Goal: Transaction & Acquisition: Purchase product/service

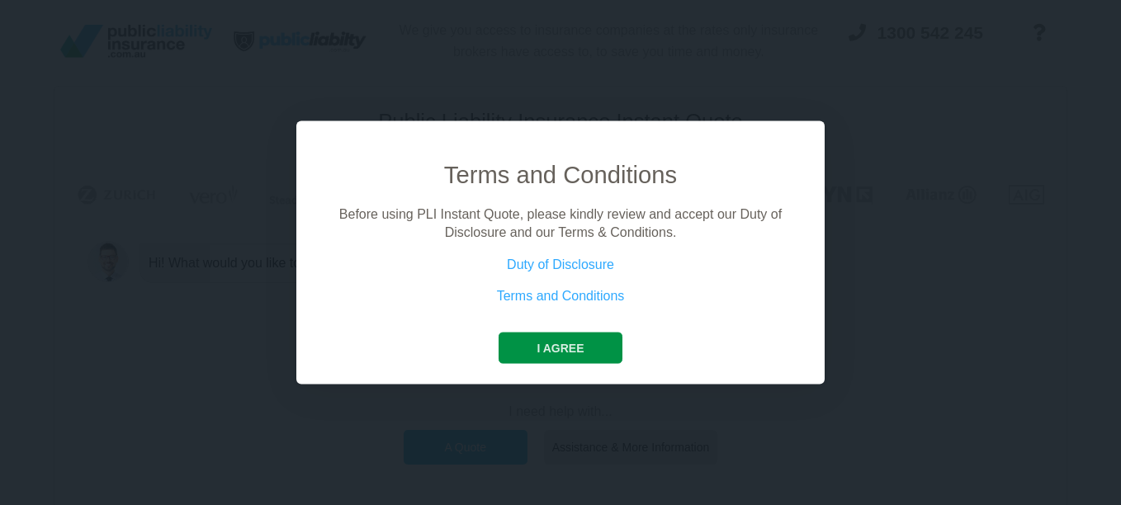
click at [553, 349] on button "I agree" at bounding box center [559, 347] width 123 height 31
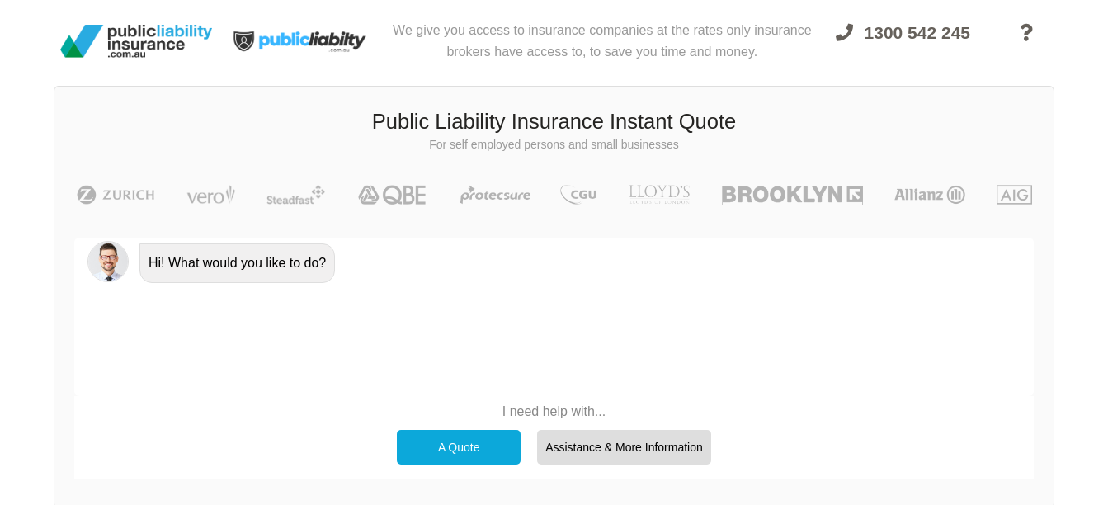
click at [476, 448] on div "A Quote" at bounding box center [459, 447] width 124 height 35
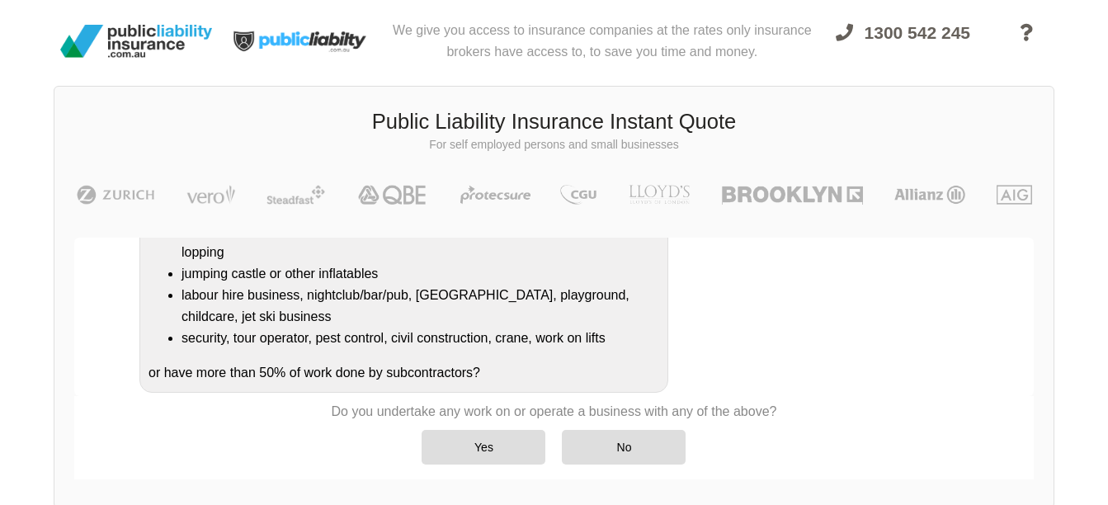
scroll to position [341, 0]
click at [627, 450] on div "No" at bounding box center [624, 447] width 124 height 35
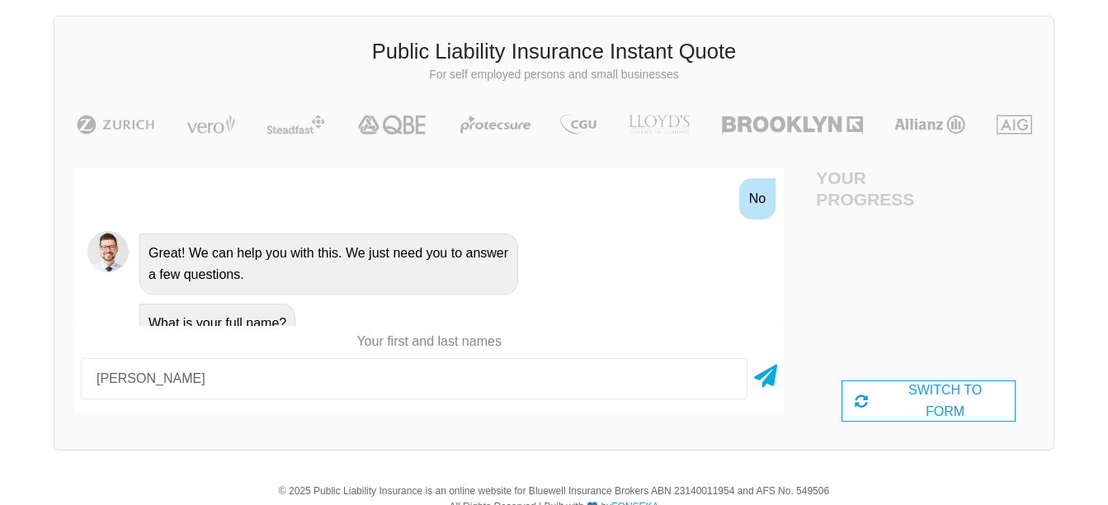
scroll to position [76, 0]
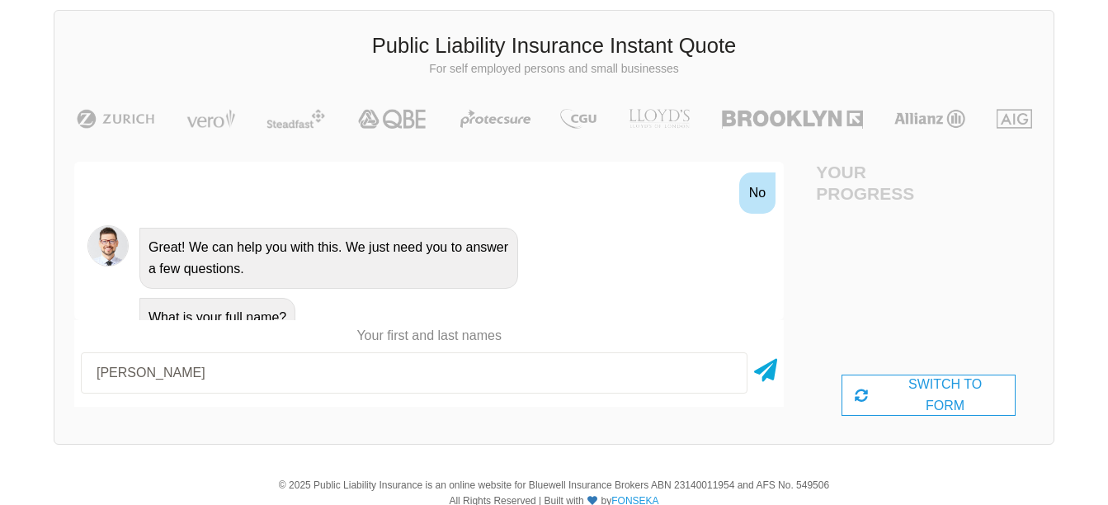
type input "[PERSON_NAME]"
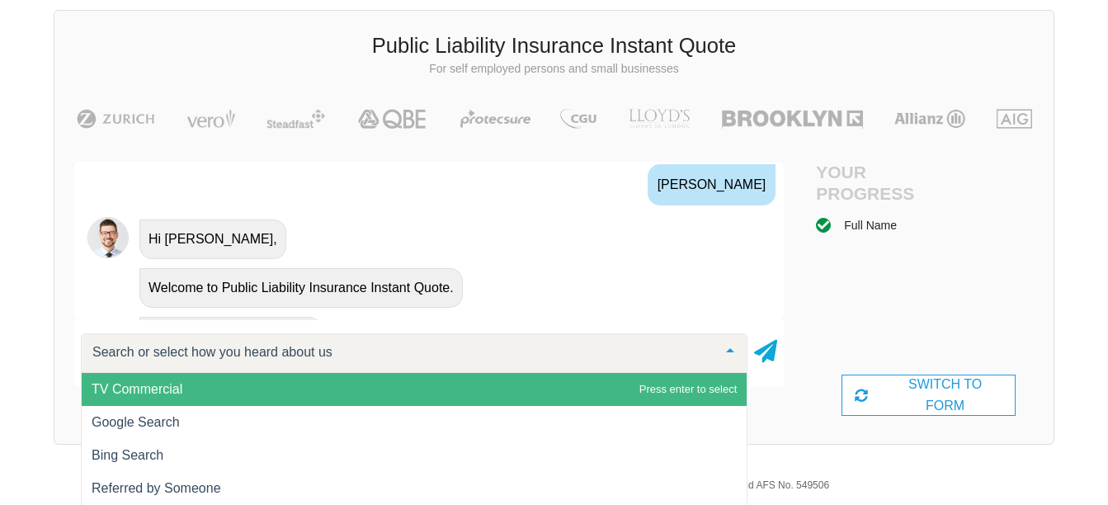
scroll to position [812, 0]
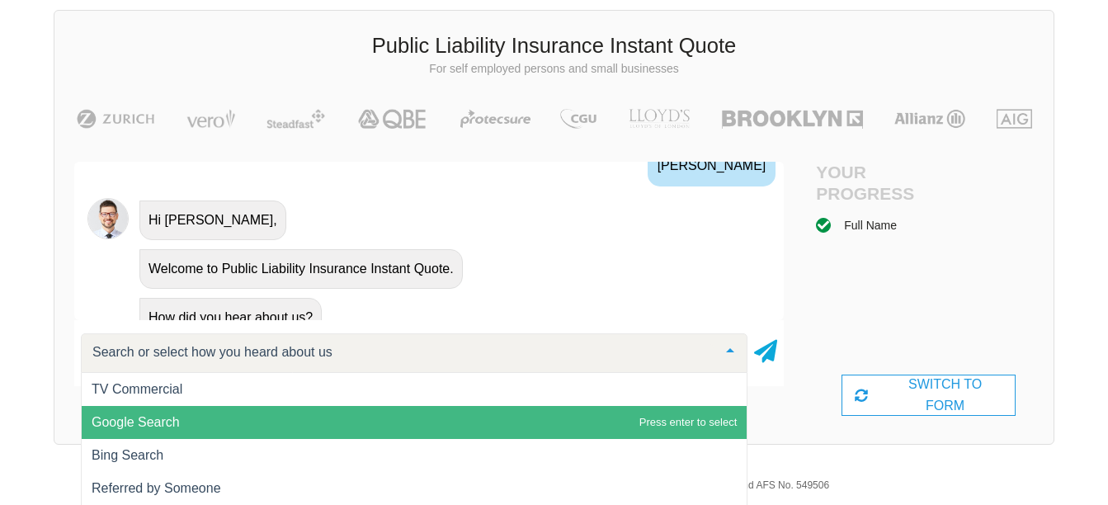
click at [147, 421] on span "Google Search" at bounding box center [136, 422] width 88 height 14
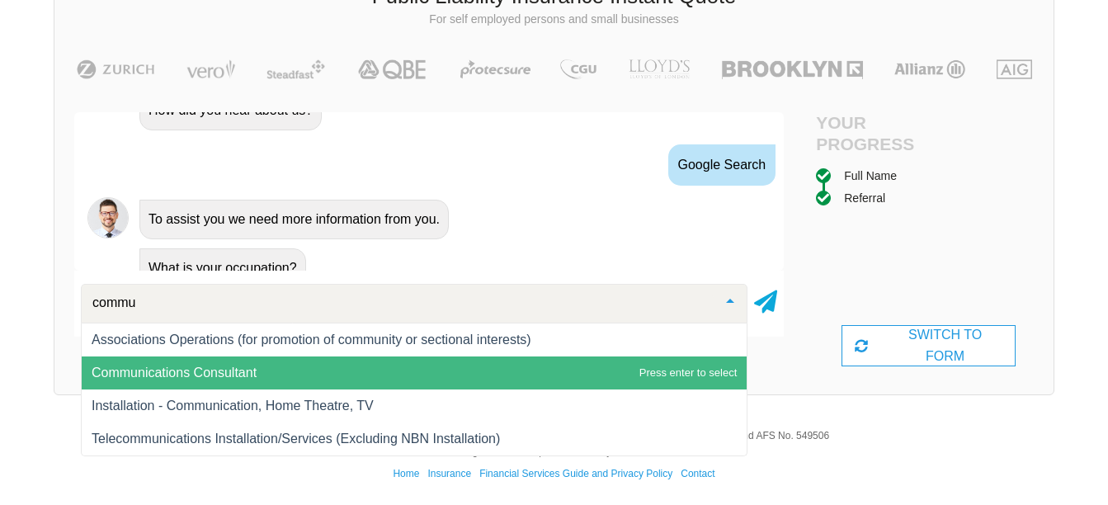
scroll to position [0, 0]
type input "community"
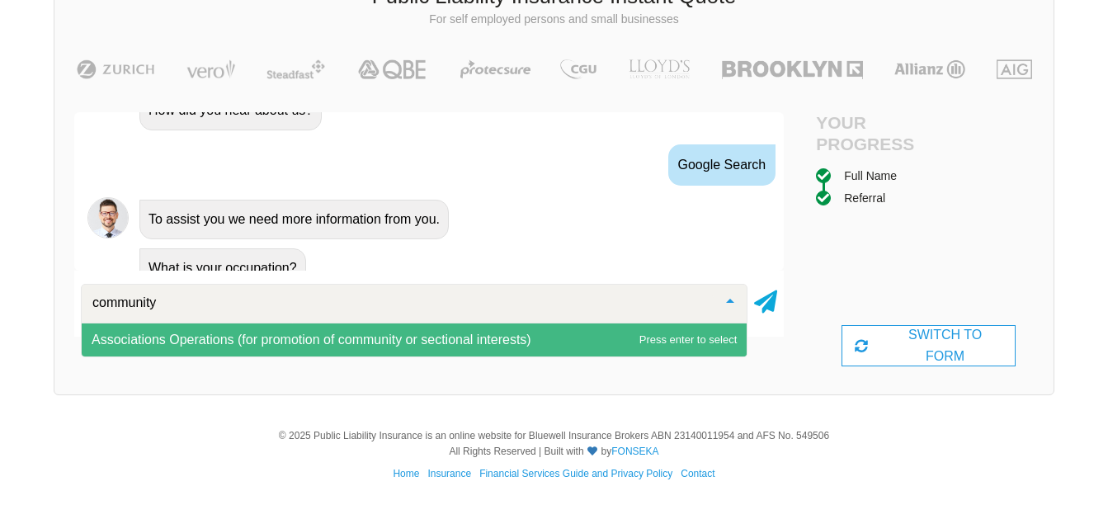
click at [286, 334] on span "Associations Operations (for promotion of community or sectional interests)" at bounding box center [312, 340] width 440 height 14
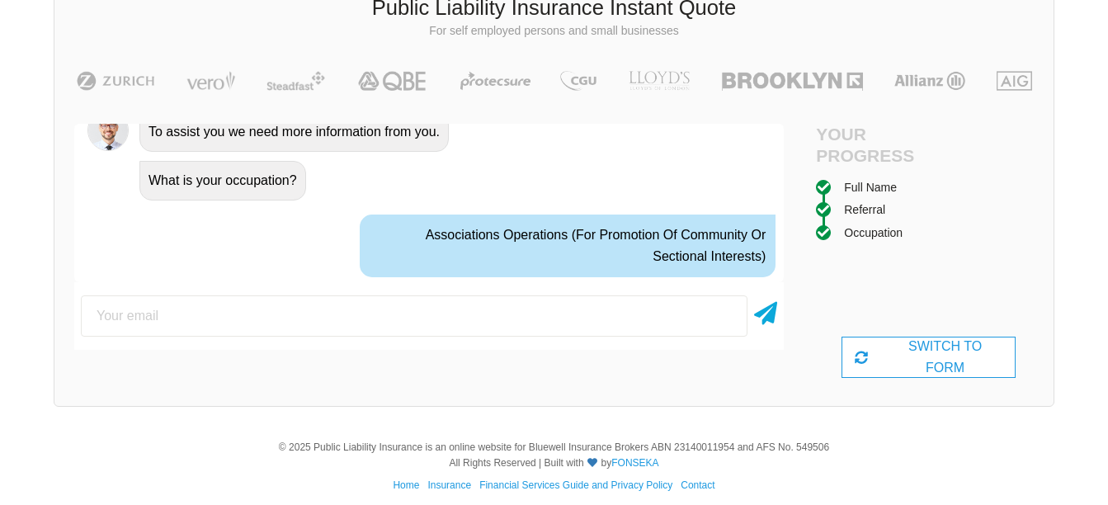
scroll to position [1100, 0]
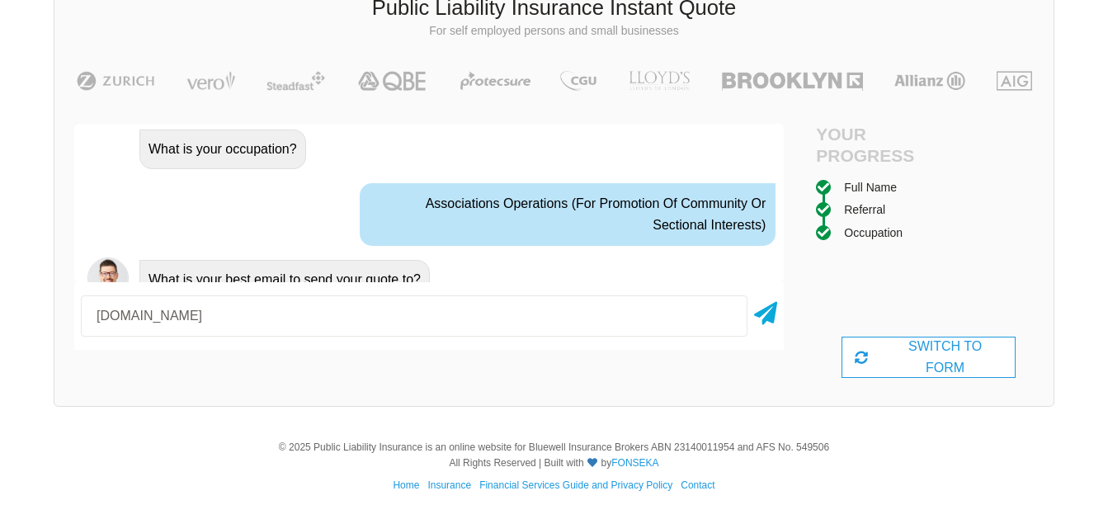
click at [171, 314] on input "[DOMAIN_NAME]" at bounding box center [414, 315] width 667 height 41
type input "[EMAIL_ADDRESS][DOMAIN_NAME]"
click at [767, 310] on icon at bounding box center [765, 310] width 23 height 30
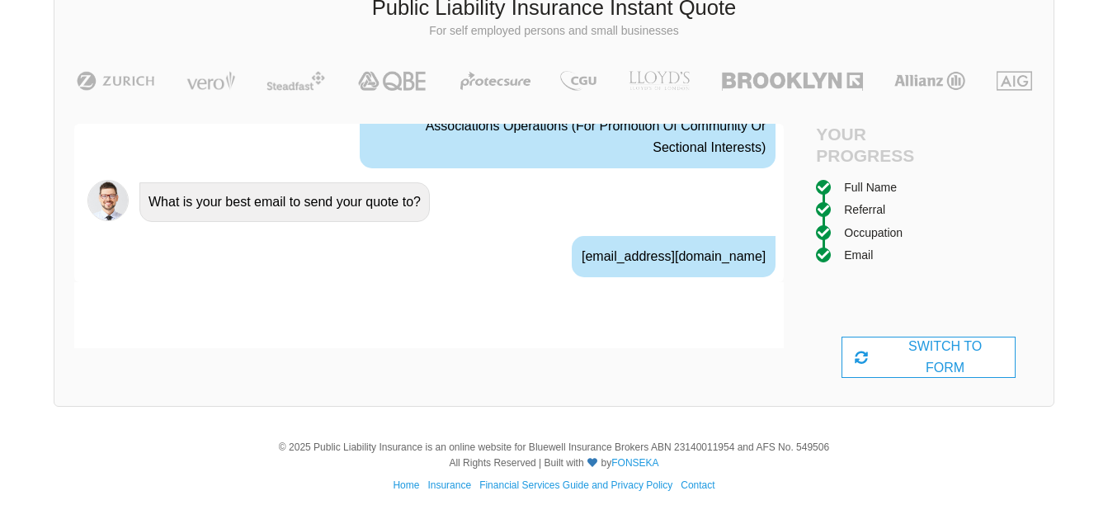
scroll to position [1209, 0]
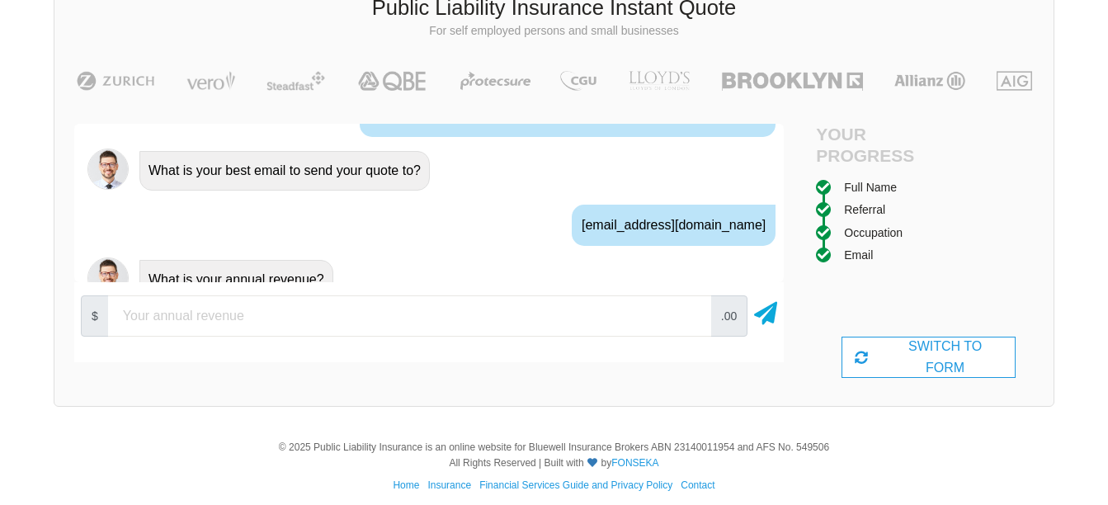
click at [141, 323] on input "number" at bounding box center [409, 315] width 603 height 41
type input "25000"
click at [766, 318] on icon at bounding box center [765, 310] width 23 height 30
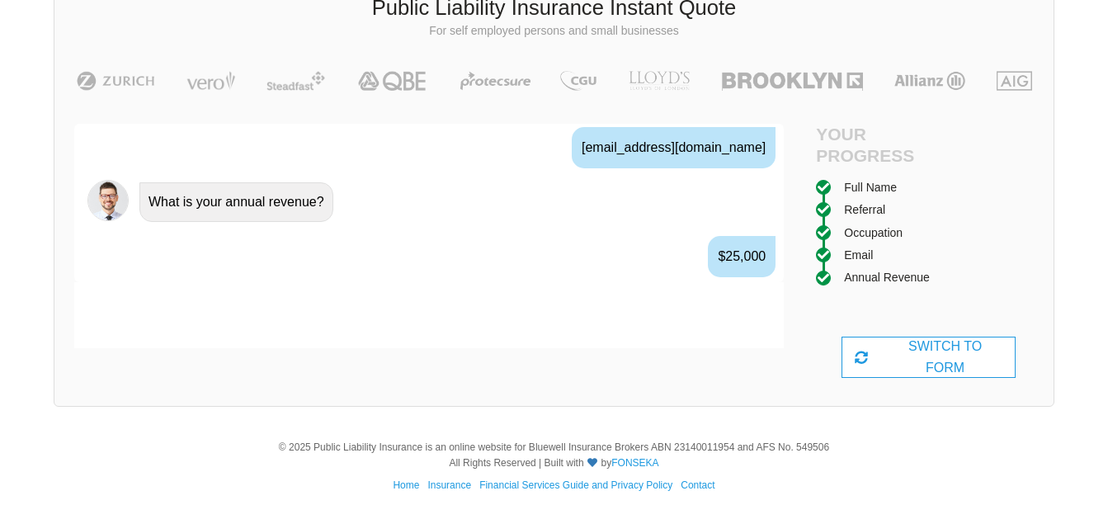
scroll to position [1318, 0]
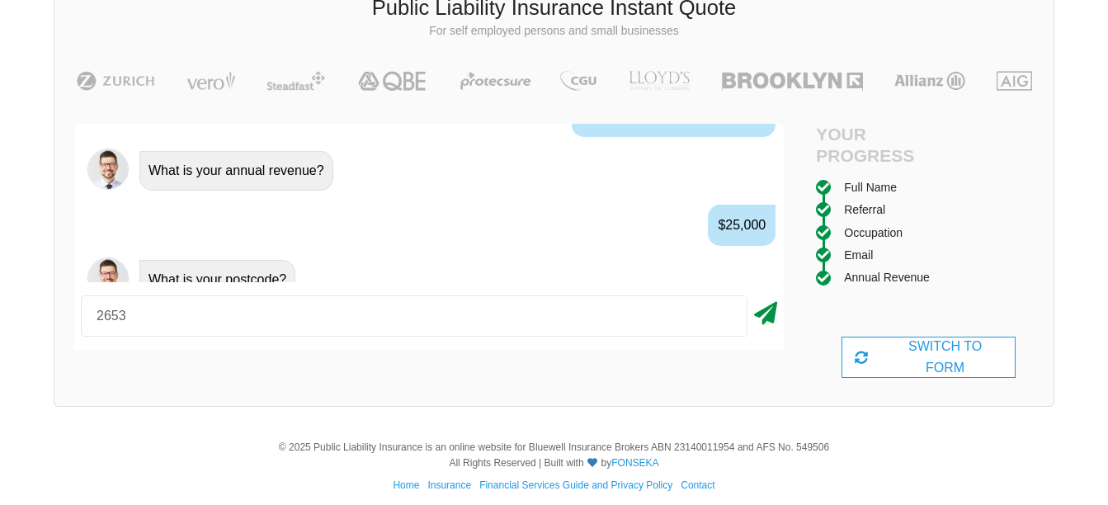
type input "2653"
click at [771, 324] on icon at bounding box center [765, 310] width 23 height 30
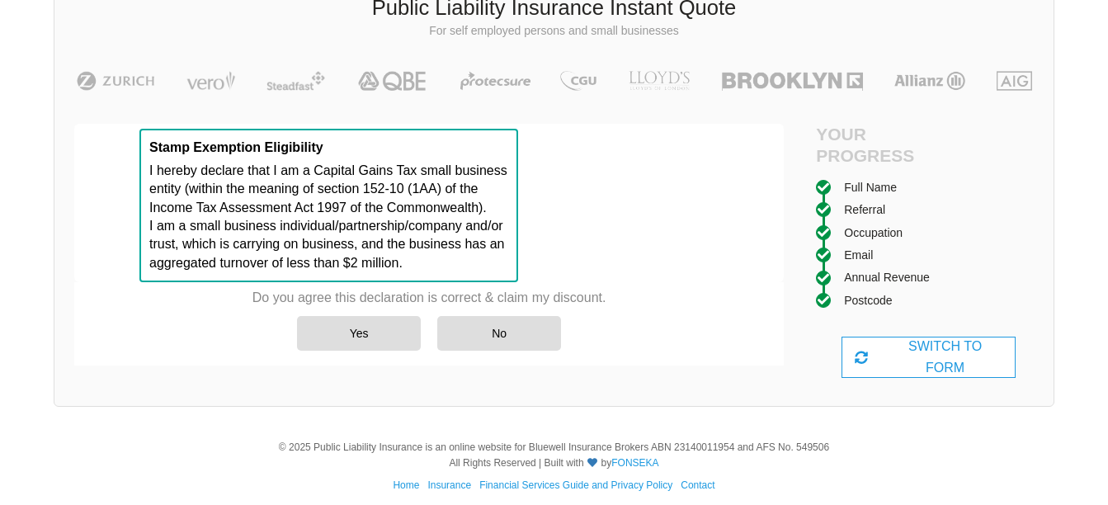
scroll to position [1629, 0]
click at [353, 328] on div "Yes" at bounding box center [359, 333] width 124 height 35
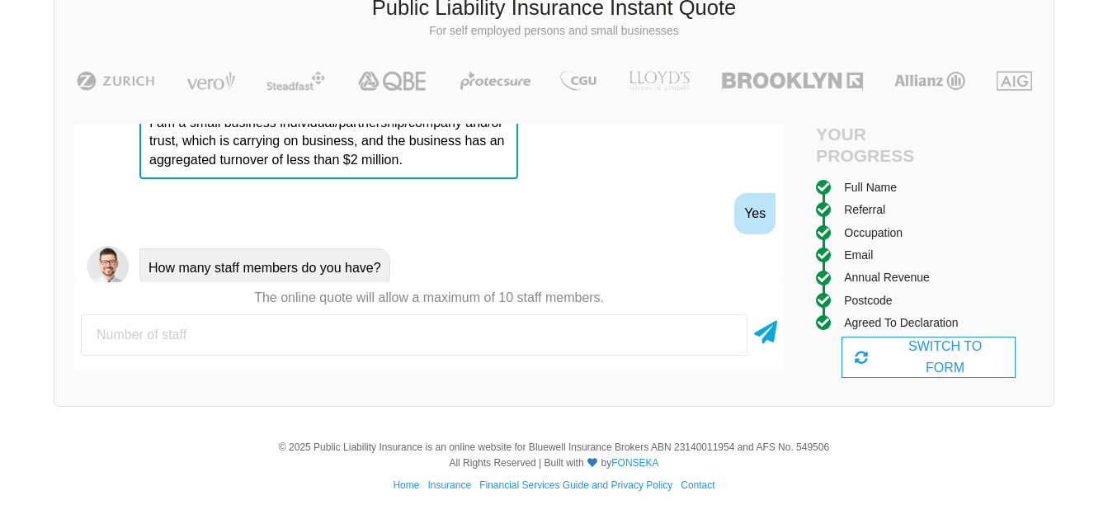
scroll to position [1738, 0]
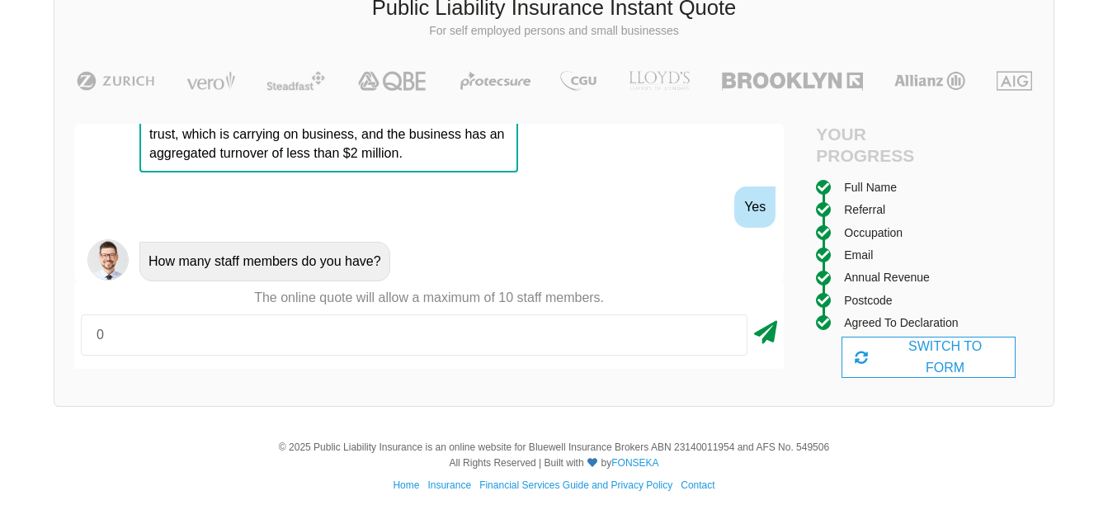
click at [769, 332] on icon at bounding box center [765, 329] width 23 height 30
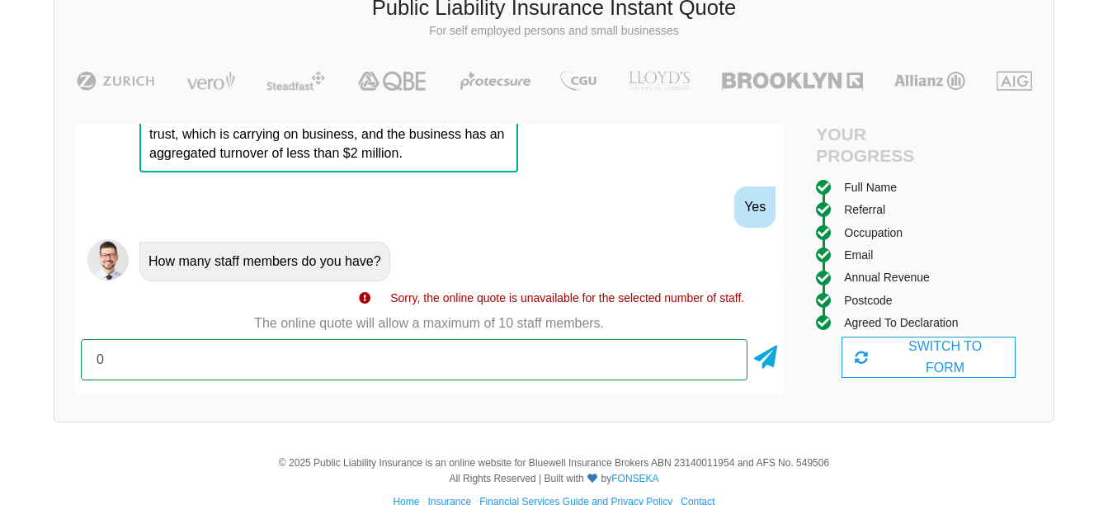
drag, startPoint x: 130, startPoint y: 362, endPoint x: 54, endPoint y: 357, distance: 76.9
click at [54, 357] on div "Public Liability Insurance Instant Quote For self employed persons and small bu…" at bounding box center [554, 197] width 1001 height 451
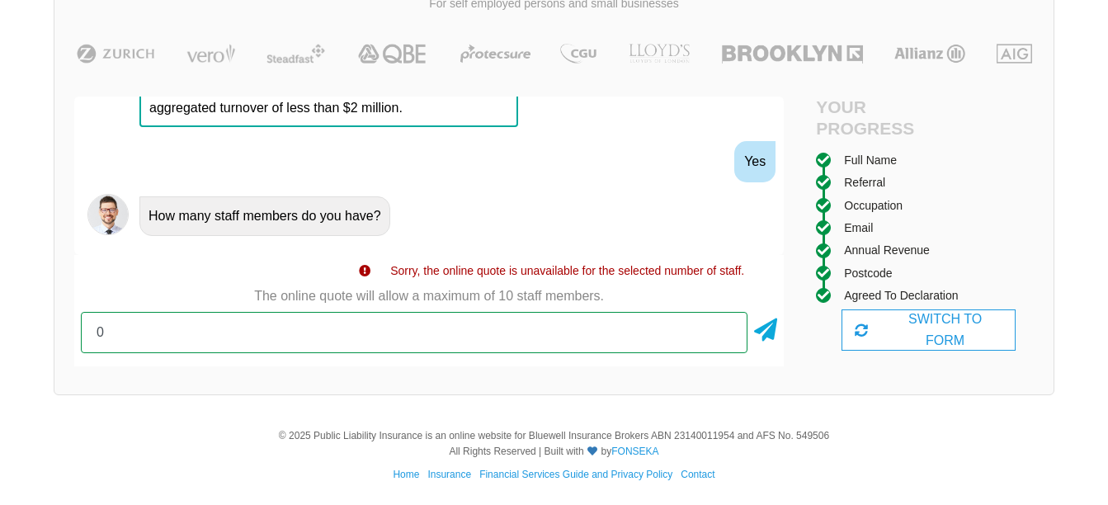
scroll to position [142, 0]
type input "1"
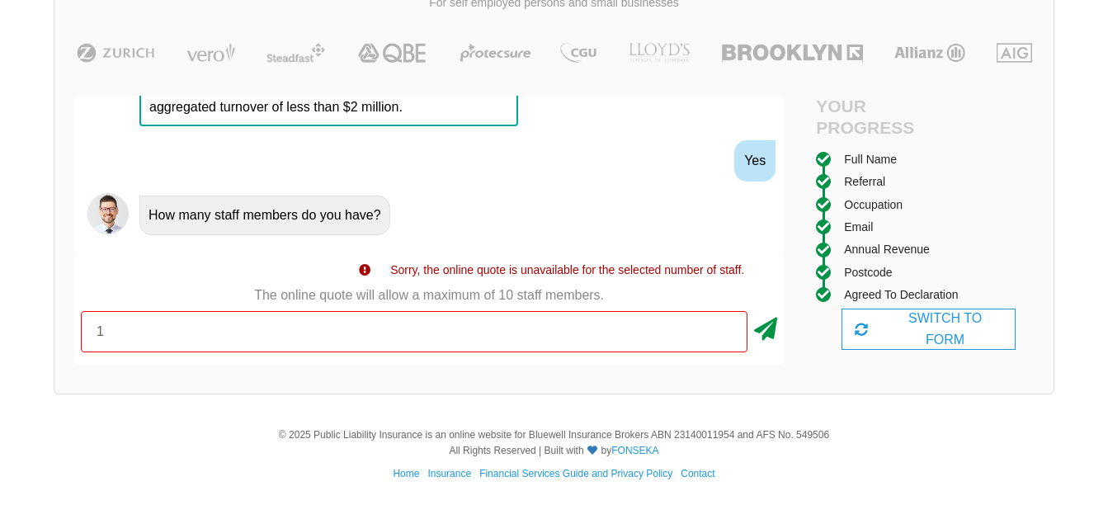
click at [767, 330] on icon at bounding box center [765, 326] width 23 height 30
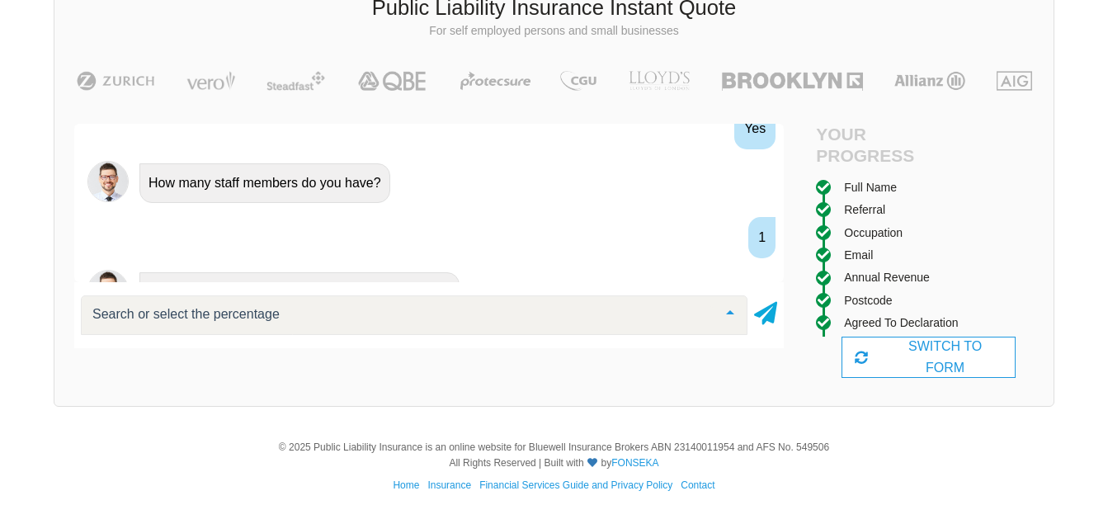
scroll to position [1847, 0]
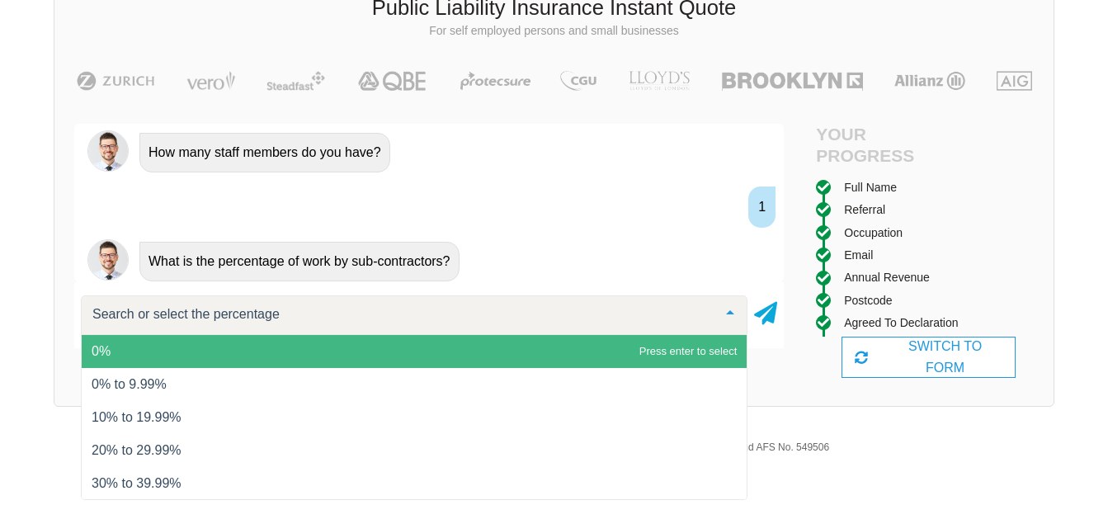
click at [115, 356] on span "0%" at bounding box center [414, 351] width 665 height 33
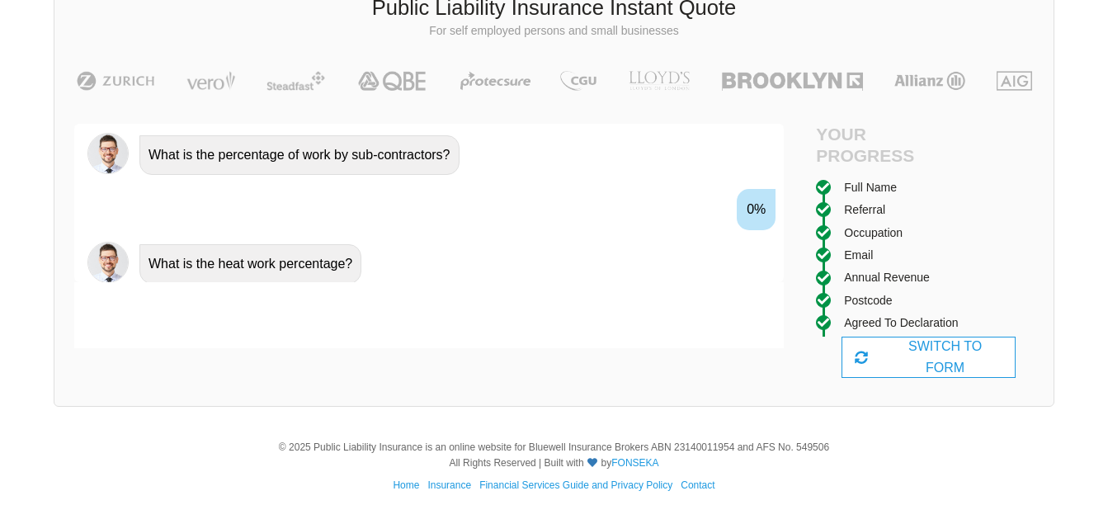
scroll to position [1956, 0]
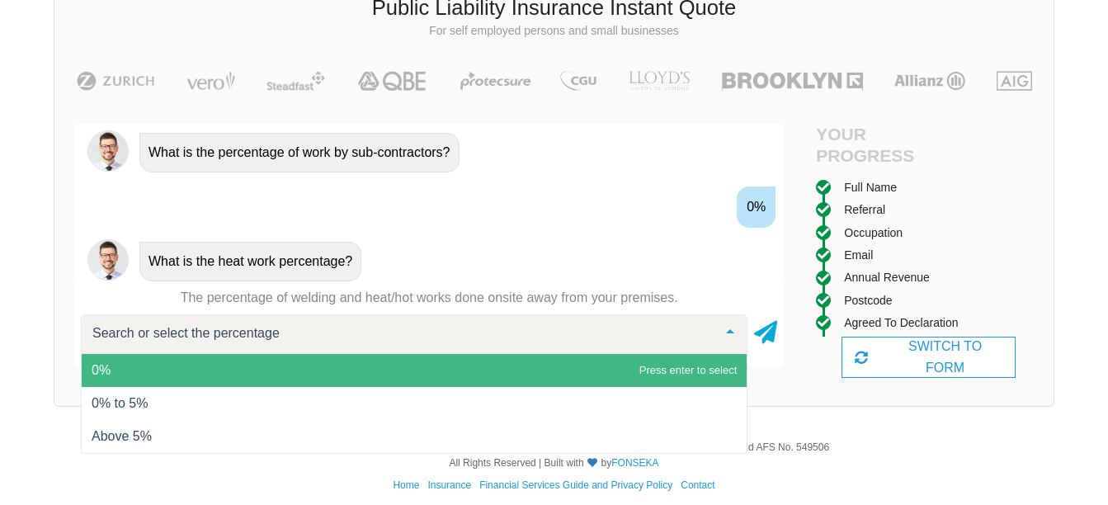
click at [128, 374] on span "0%" at bounding box center [414, 370] width 665 height 33
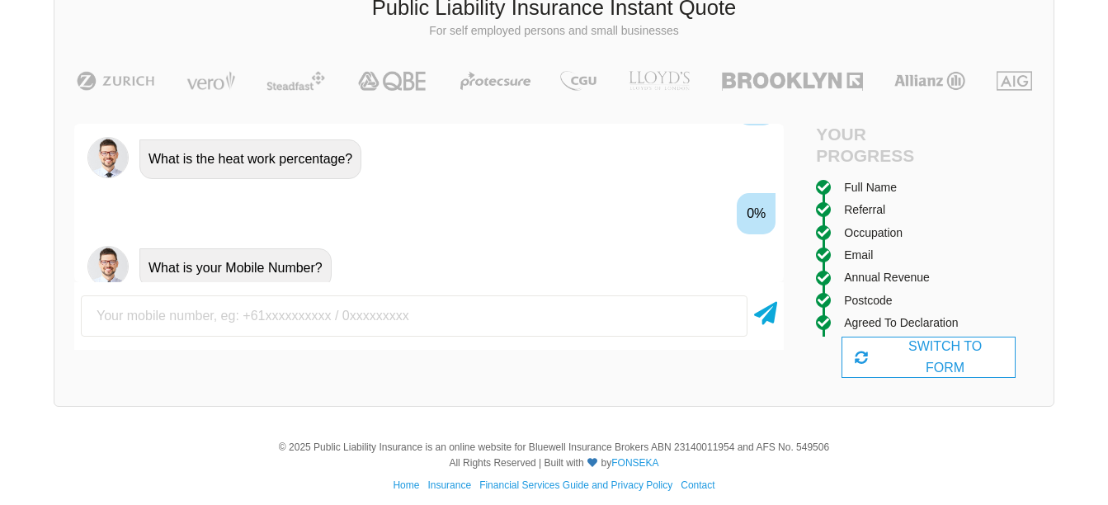
scroll to position [2065, 0]
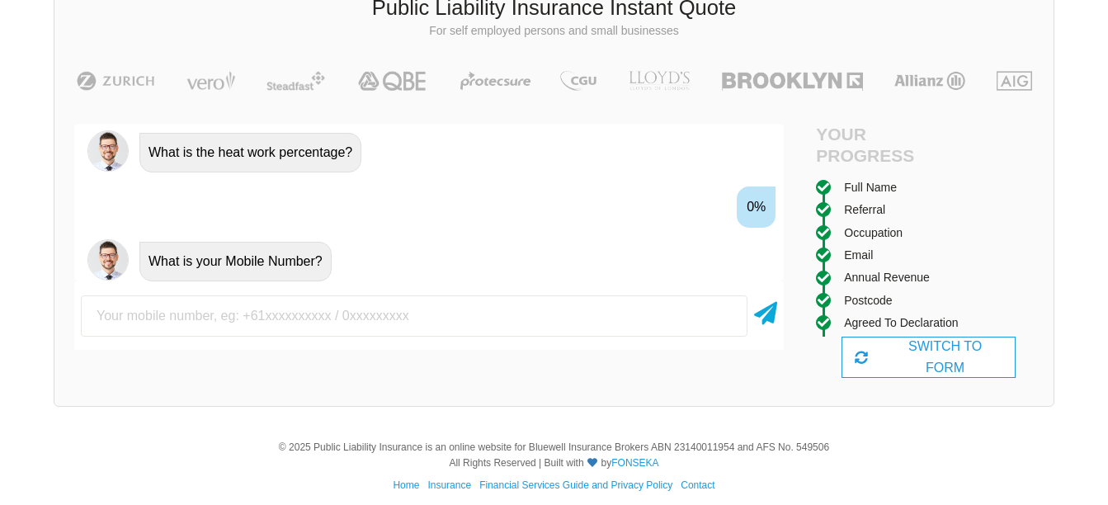
click at [148, 321] on input "text" at bounding box center [414, 315] width 667 height 41
type input "0402278126"
click at [764, 316] on icon at bounding box center [765, 310] width 23 height 30
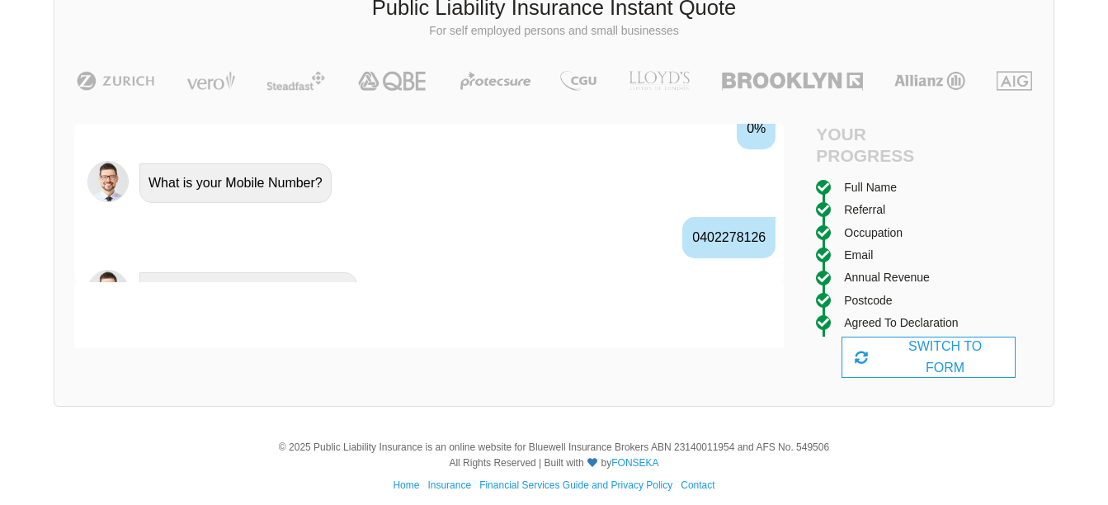
scroll to position [2174, 0]
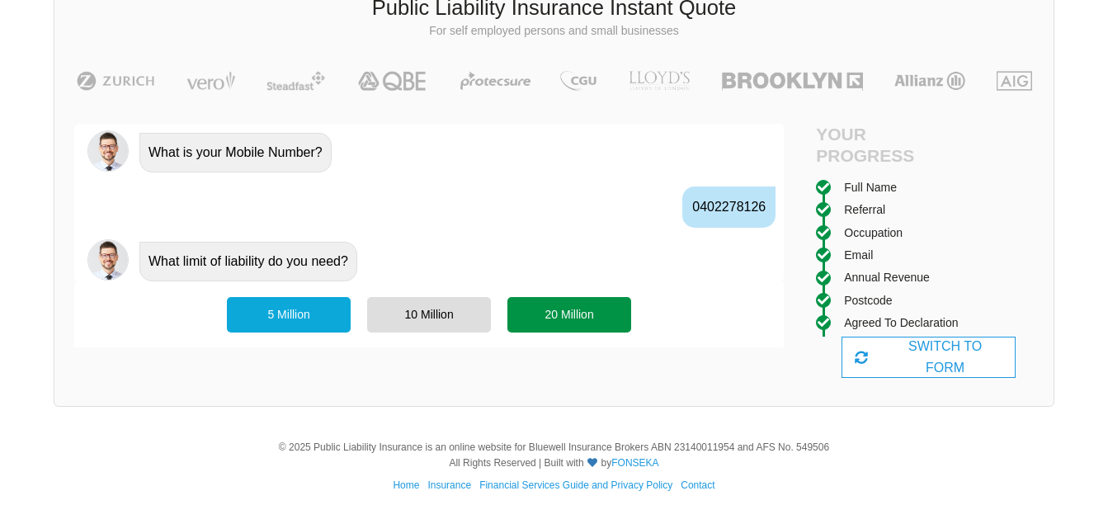
click at [563, 321] on div "20 Million" at bounding box center [570, 314] width 124 height 35
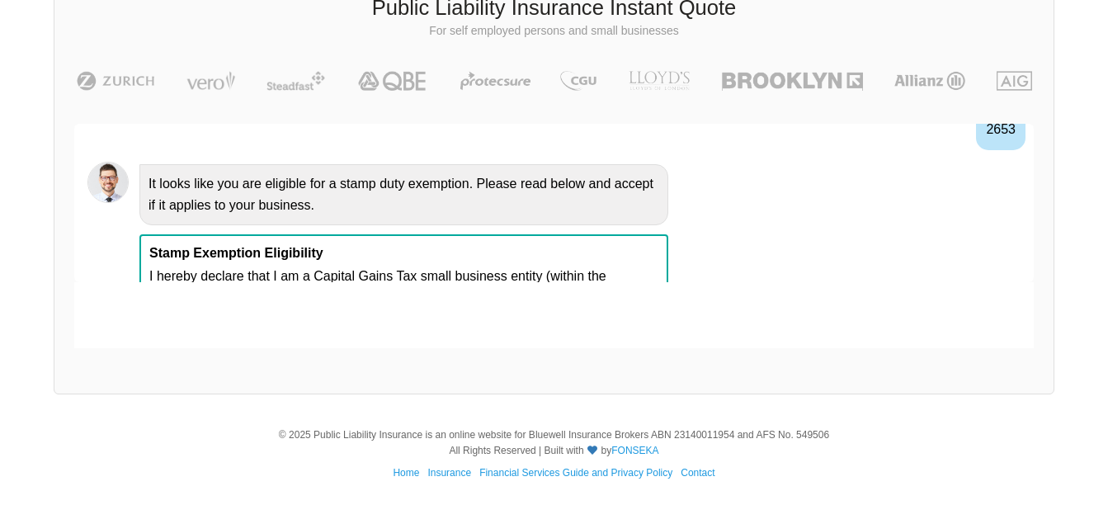
scroll to position [1371, 0]
